Goal: Transaction & Acquisition: Subscribe to service/newsletter

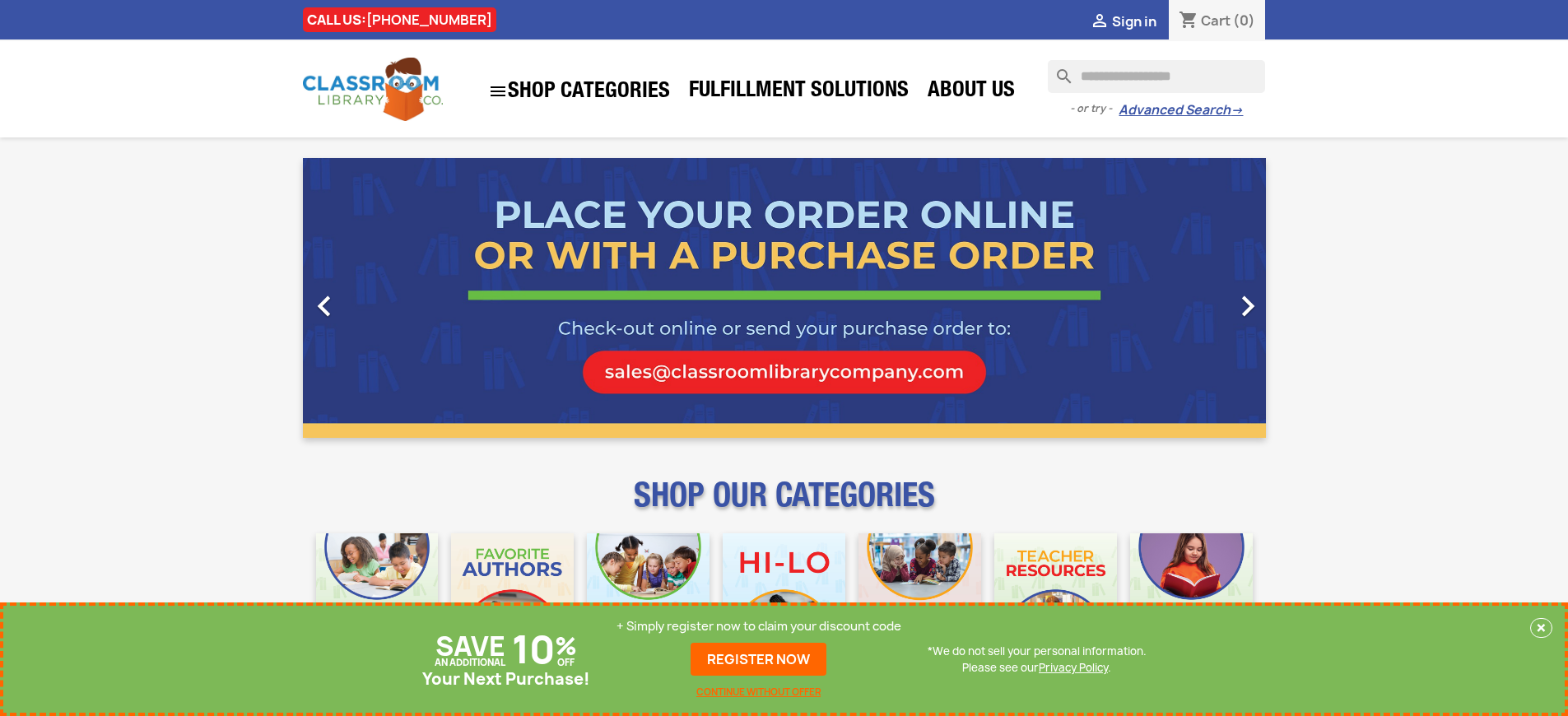
click at [759, 627] on p "+ Simply register now to claim your discount code" at bounding box center [759, 627] width 285 height 17
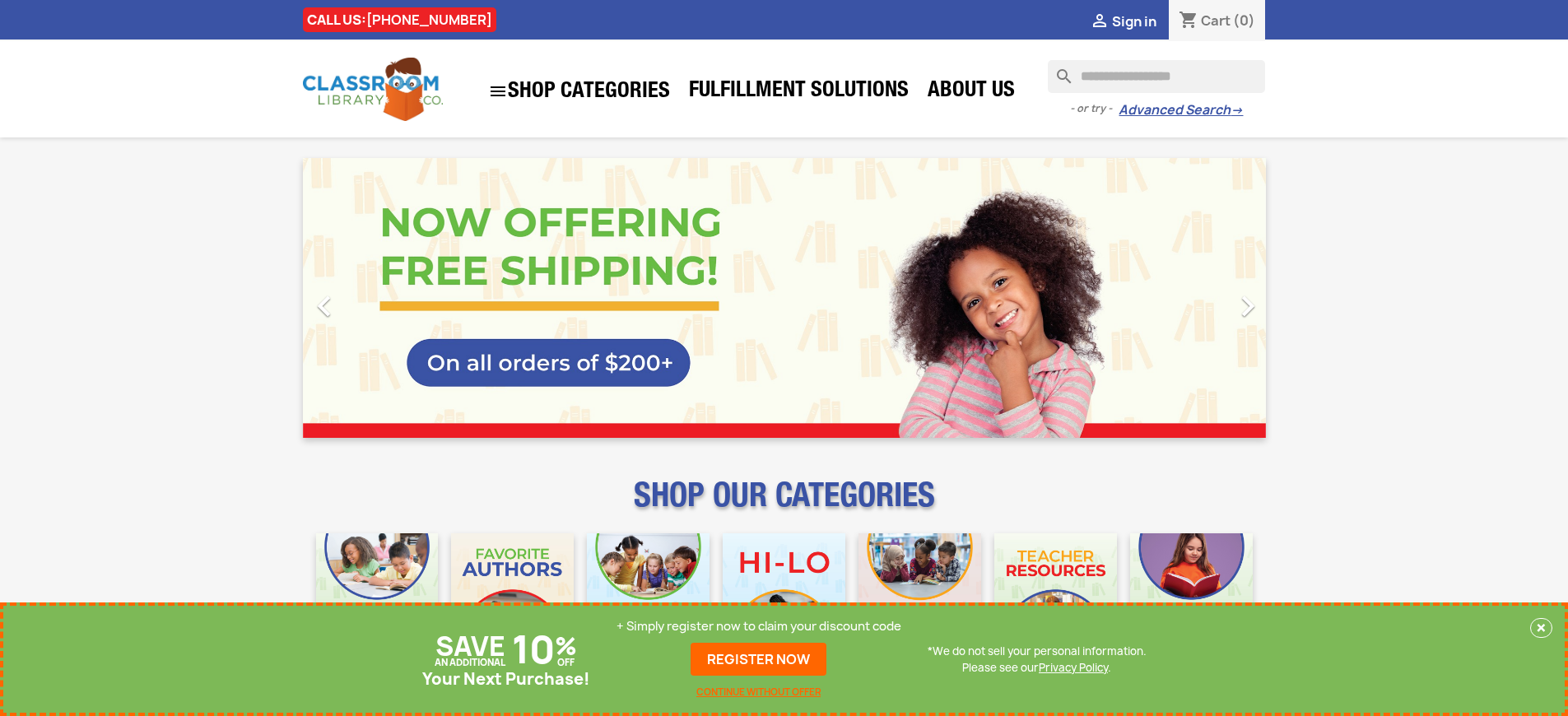
click at [759, 627] on p "+ Simply register now to claim your discount code" at bounding box center [759, 627] width 285 height 17
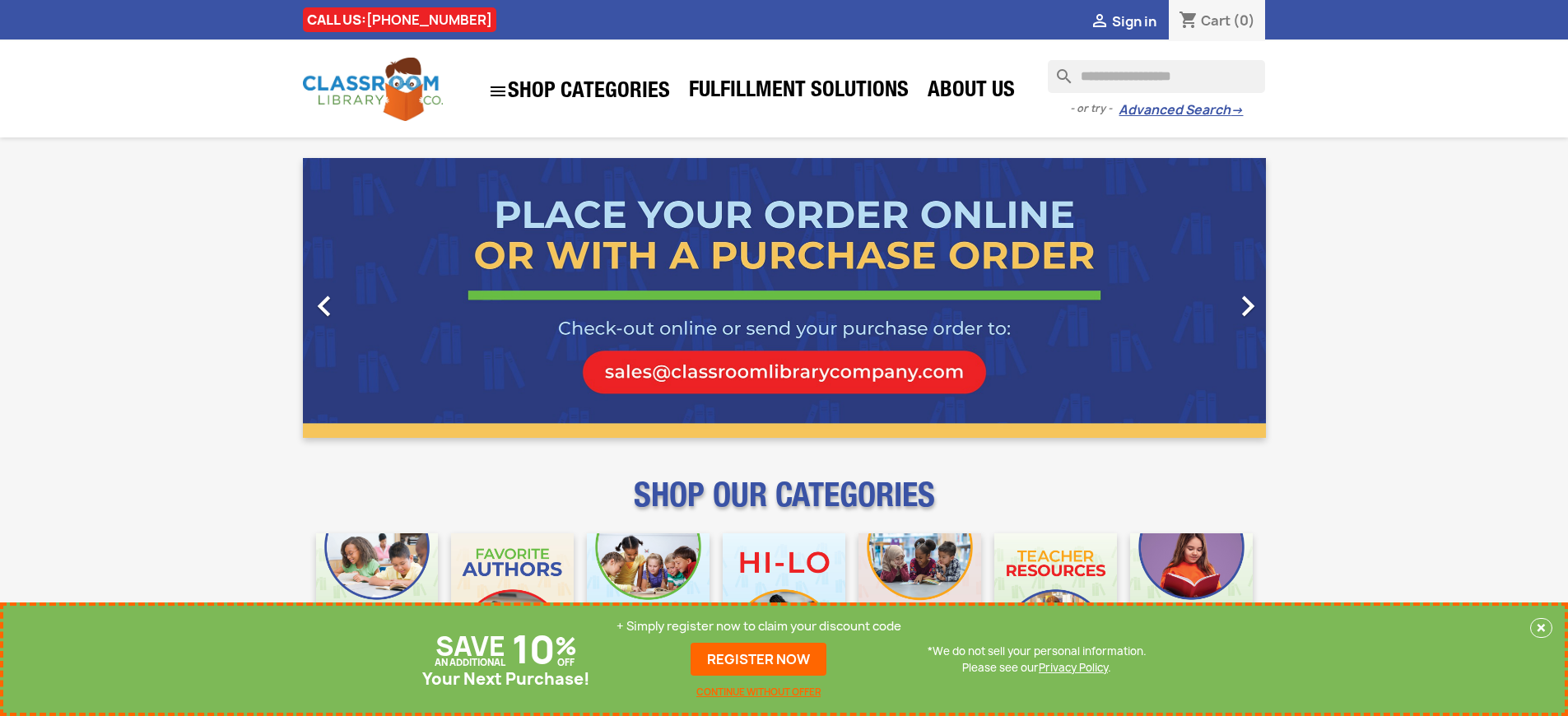
click at [759, 627] on p "+ Simply register now to claim your discount code" at bounding box center [759, 627] width 285 height 17
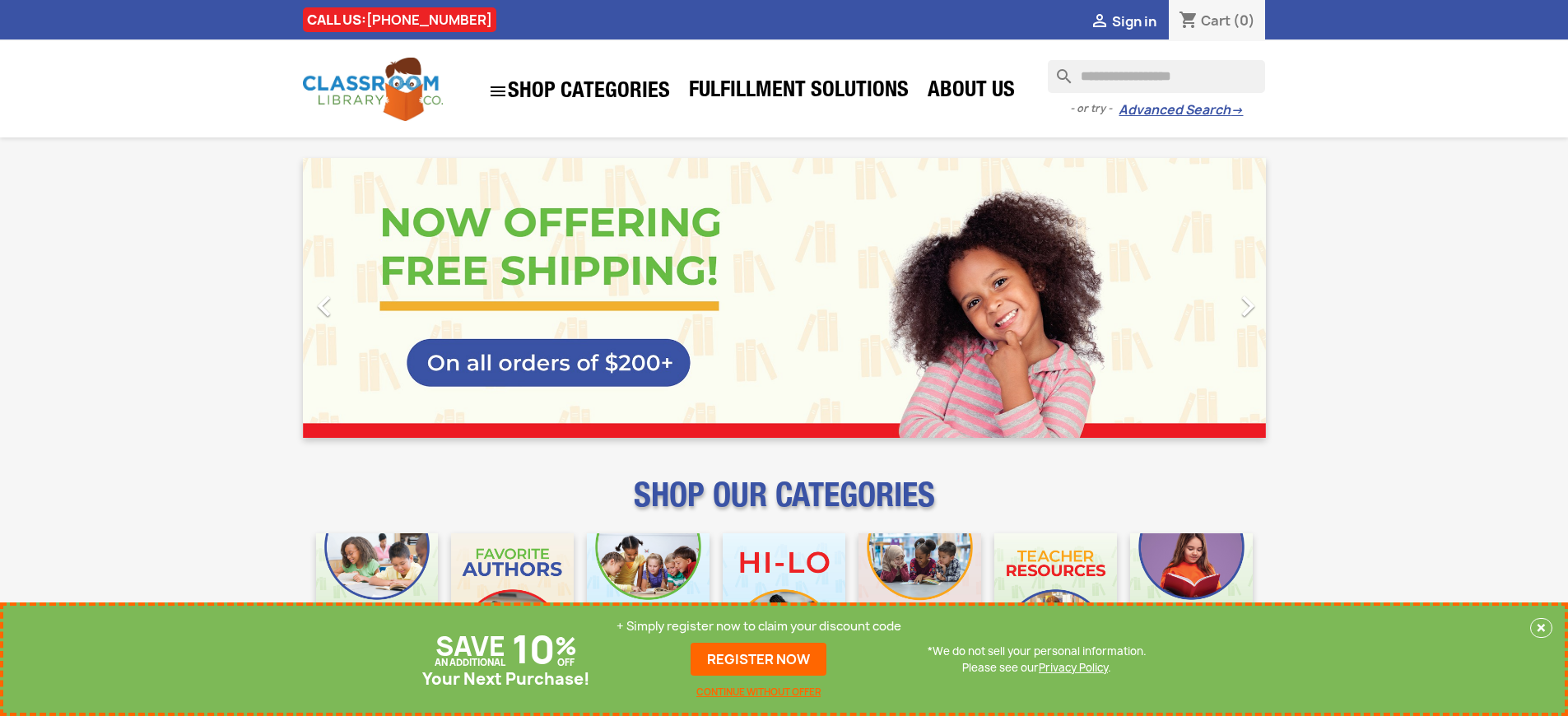
click at [759, 627] on p "+ Simply register now to claim your discount code" at bounding box center [759, 627] width 285 height 17
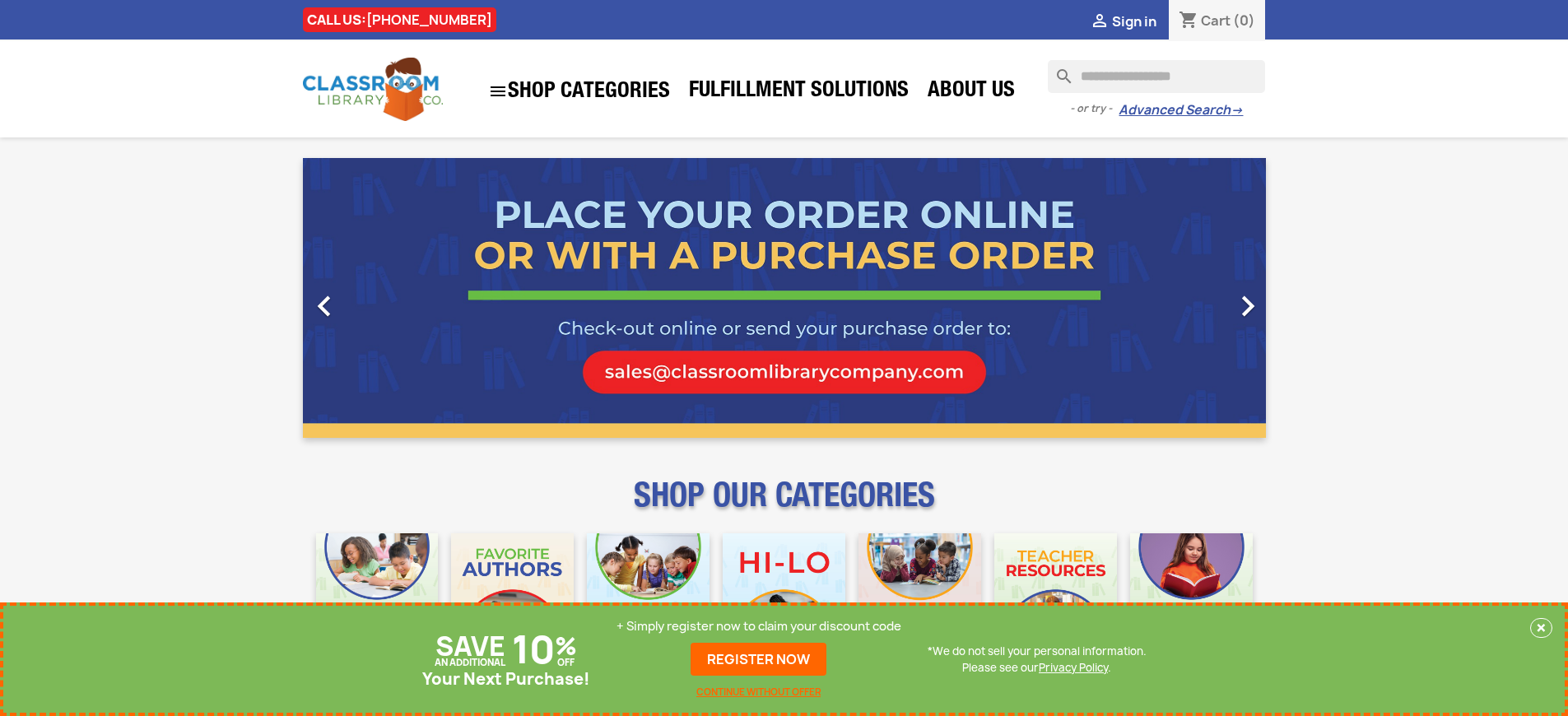
click at [759, 627] on p "+ Simply register now to claim your discount code" at bounding box center [759, 627] width 285 height 17
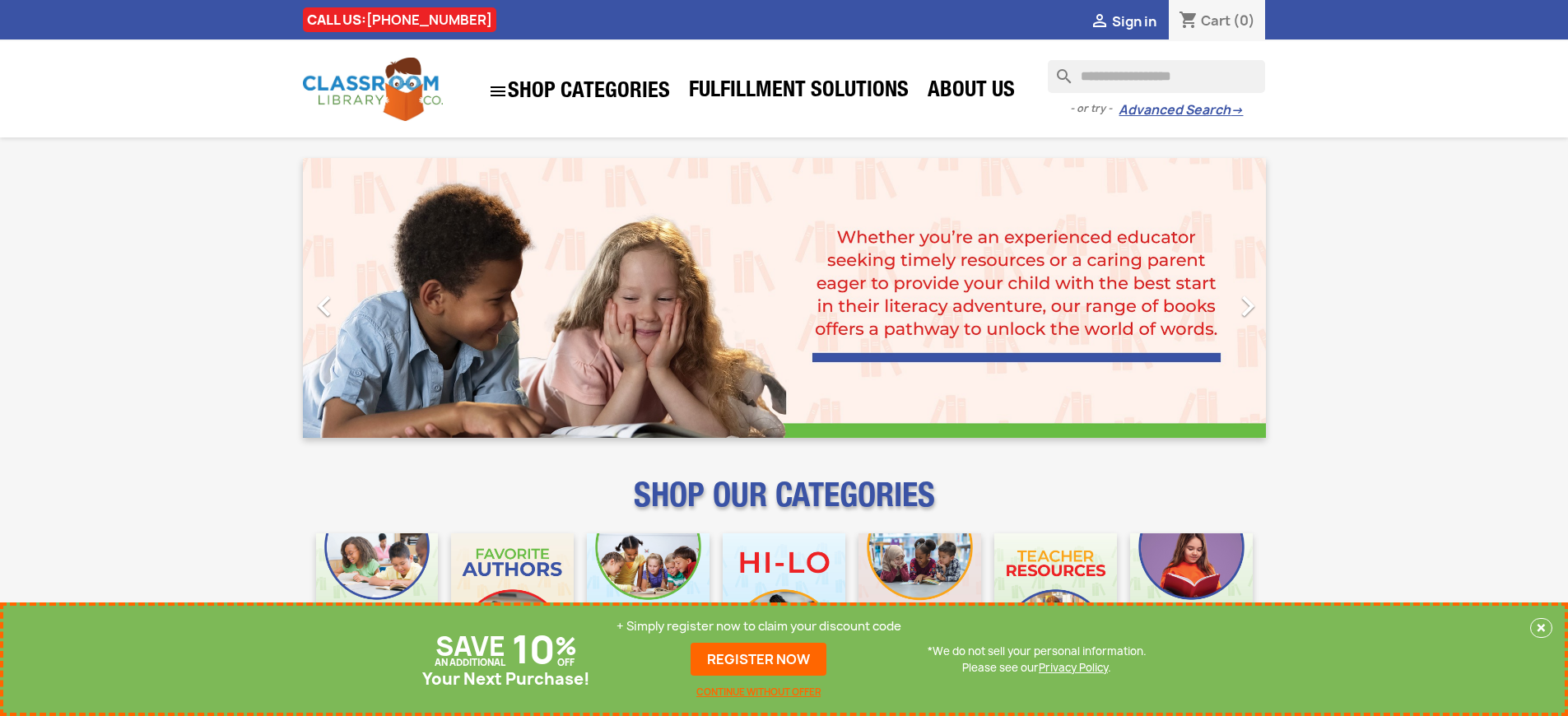
click at [759, 627] on p "+ Simply register now to claim your discount code" at bounding box center [759, 627] width 285 height 17
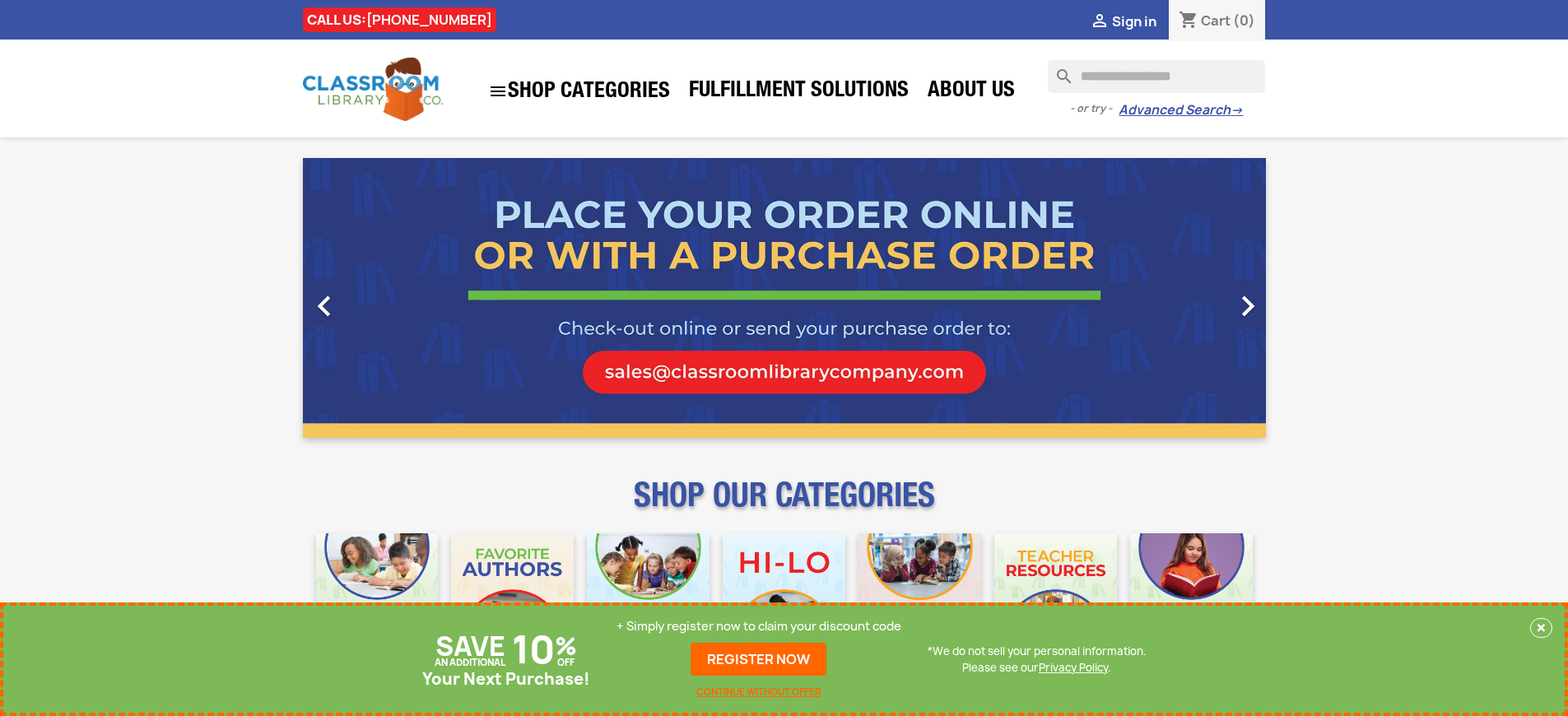
click at [759, 627] on p "+ Simply register now to claim your discount code" at bounding box center [759, 627] width 285 height 17
click at [759, 659] on link "REGISTER NOW" at bounding box center [758, 659] width 136 height 33
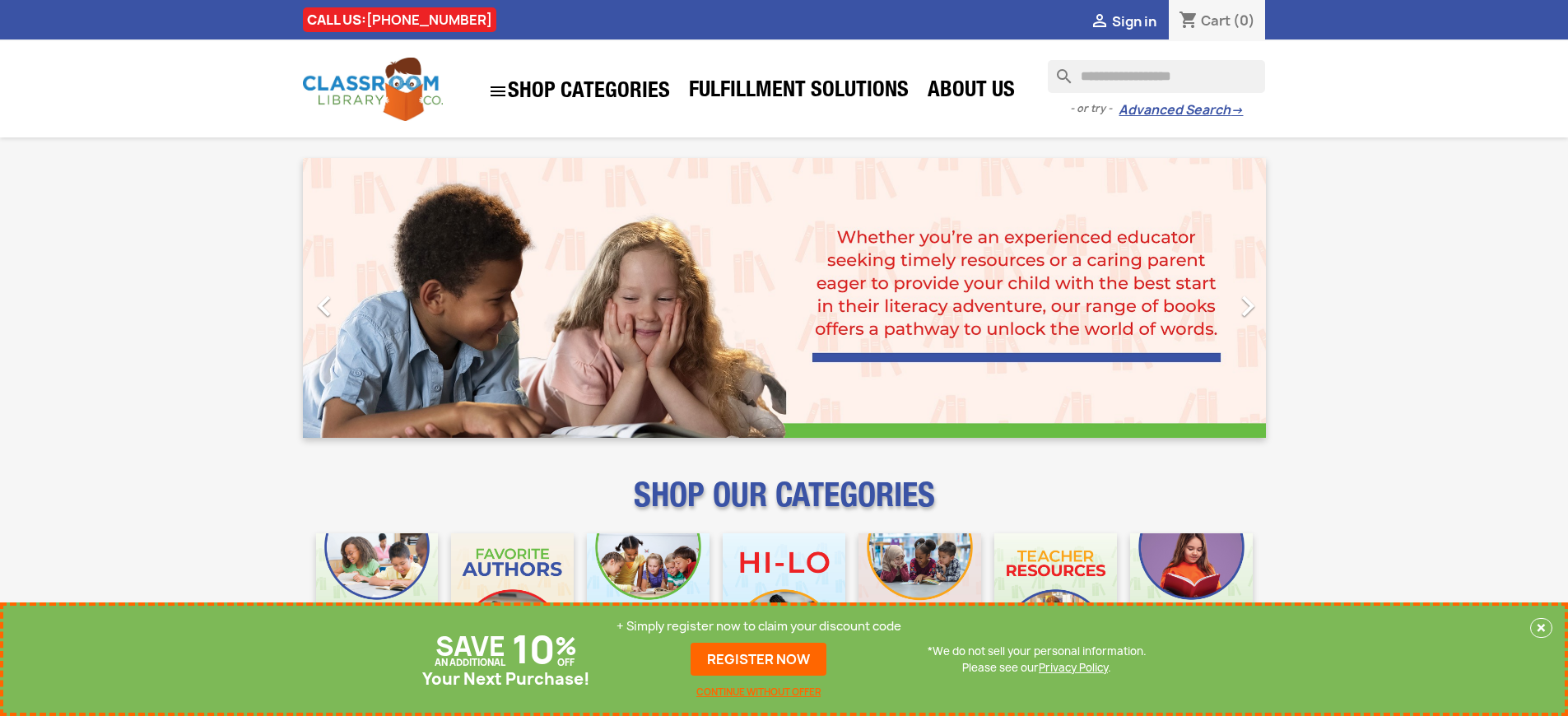
click at [759, 627] on p "+ Simply register now to claim your discount code" at bounding box center [759, 627] width 285 height 17
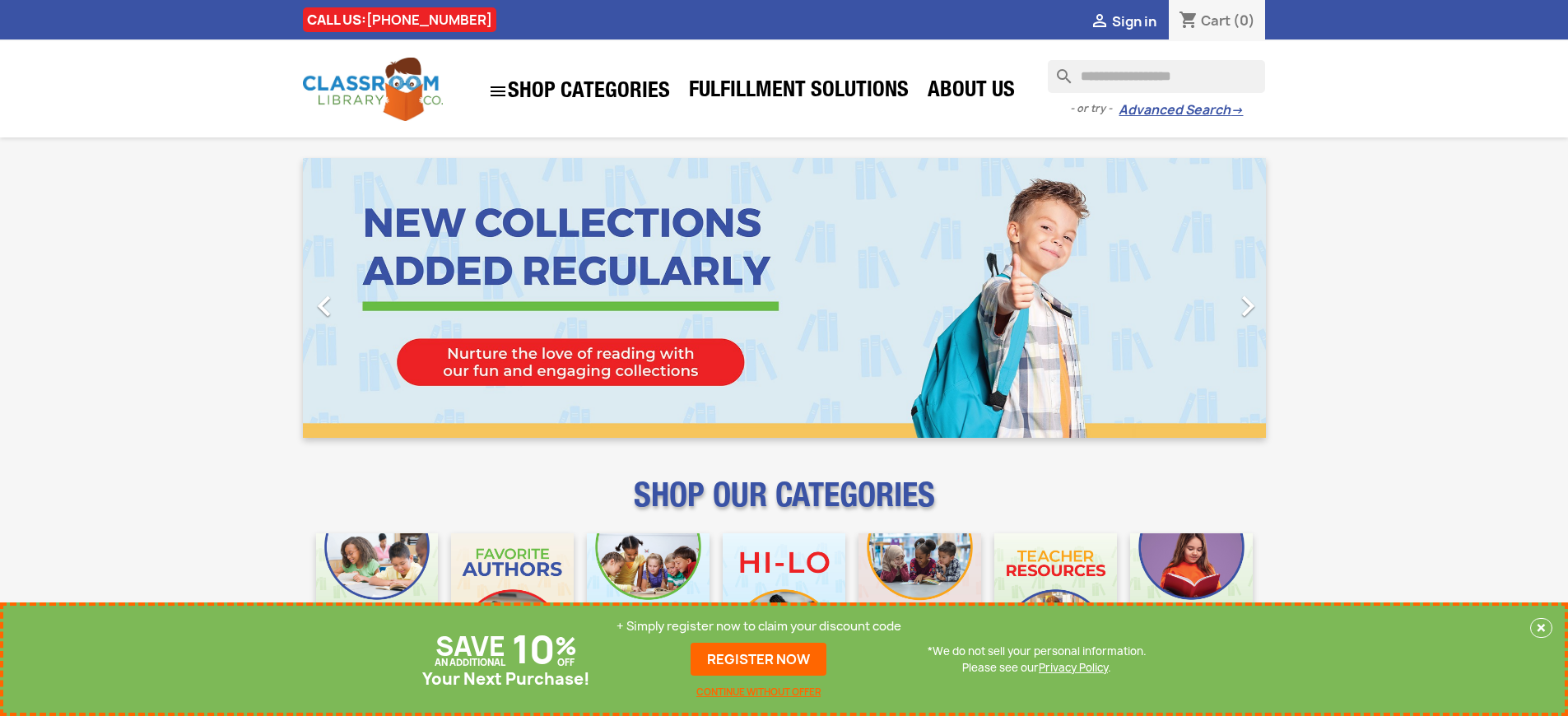
click at [759, 627] on p "+ Simply register now to claim your discount code" at bounding box center [759, 627] width 285 height 17
